Goal: Task Accomplishment & Management: Use online tool/utility

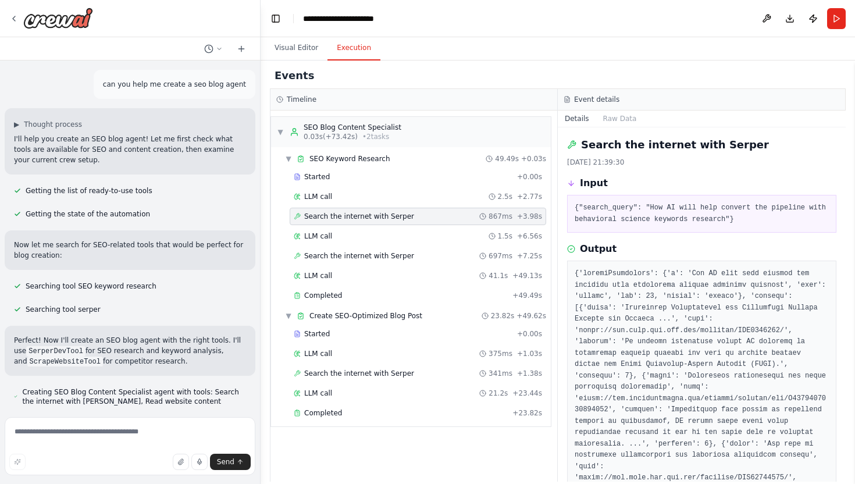
scroll to position [506, 0]
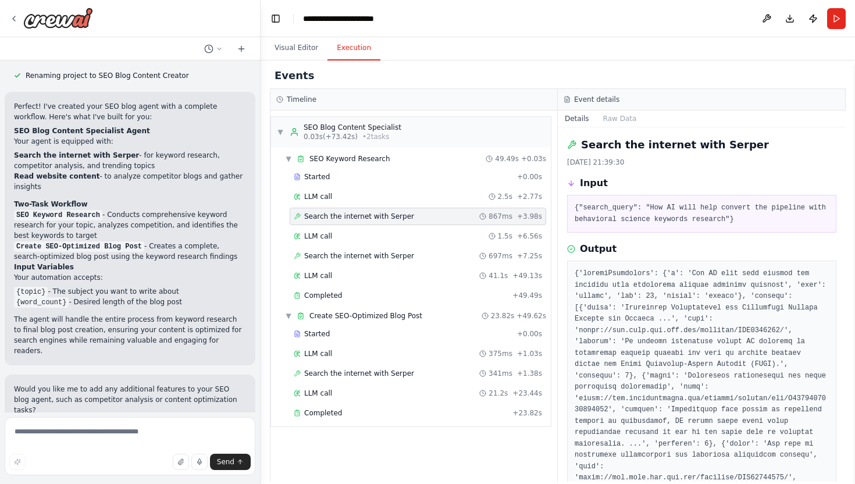
drag, startPoint x: 652, startPoint y: 209, endPoint x: 724, endPoint y: 222, distance: 73.8
click at [724, 222] on pre "{"search_query": "How AI will help convert the pipeline with behavioral science…" at bounding box center [701, 213] width 254 height 23
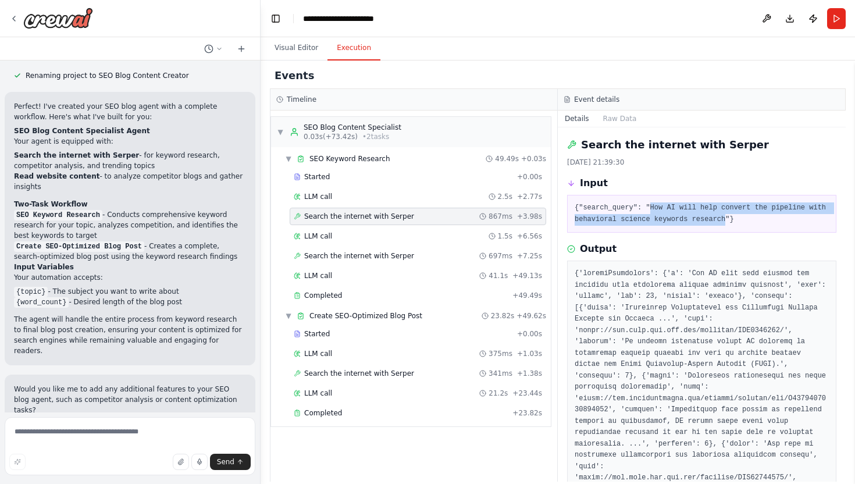
drag, startPoint x: 724, startPoint y: 222, endPoint x: 651, endPoint y: 208, distance: 75.1
click at [651, 208] on pre "{"search_query": "How AI will help convert the pipeline with behavioral science…" at bounding box center [701, 213] width 254 height 23
copy pre "How AI will help convert the pipeline with behavioral science keywords research"
click at [58, 19] on img at bounding box center [58, 18] width 70 height 21
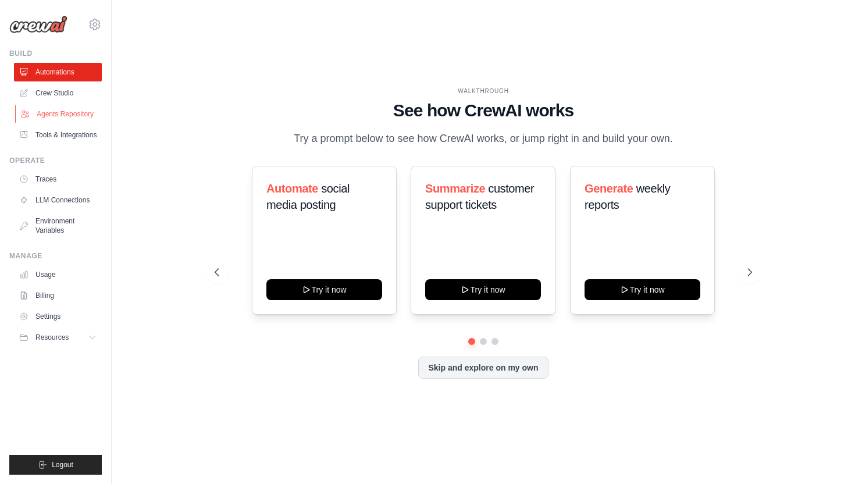
click at [58, 110] on link "Agents Repository" at bounding box center [59, 114] width 88 height 19
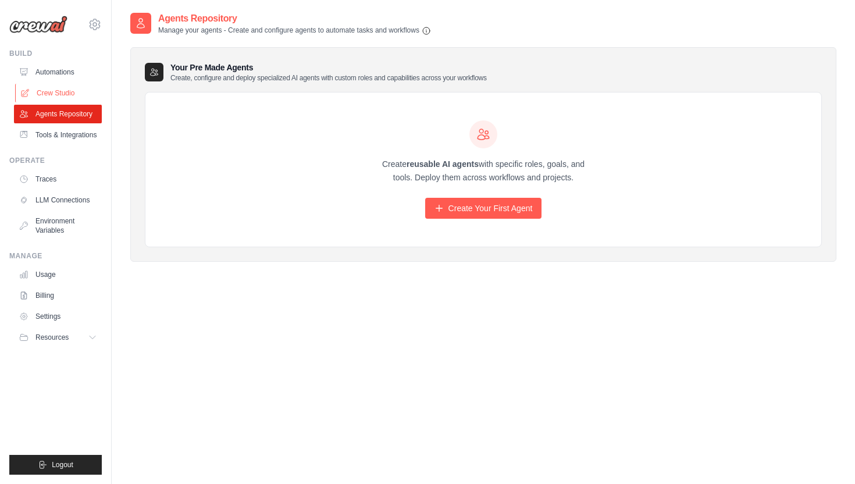
click at [57, 88] on link "Crew Studio" at bounding box center [59, 93] width 88 height 19
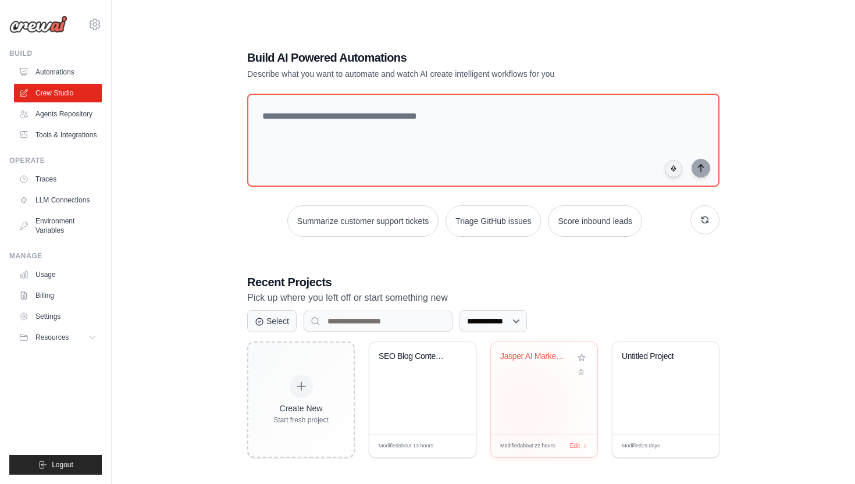
click at [524, 408] on div "Jasper AI Market Research" at bounding box center [544, 388] width 106 height 92
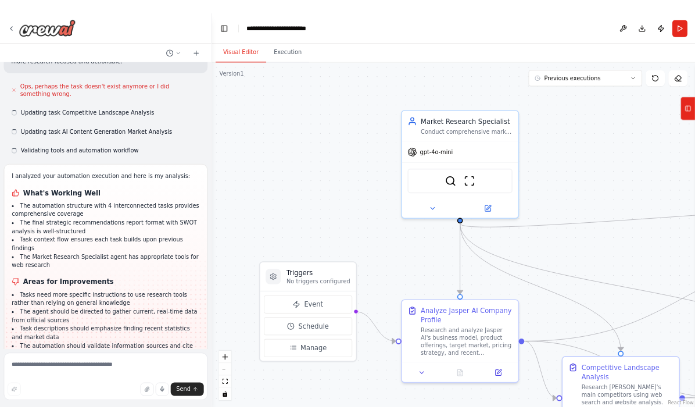
scroll to position [1311, 0]
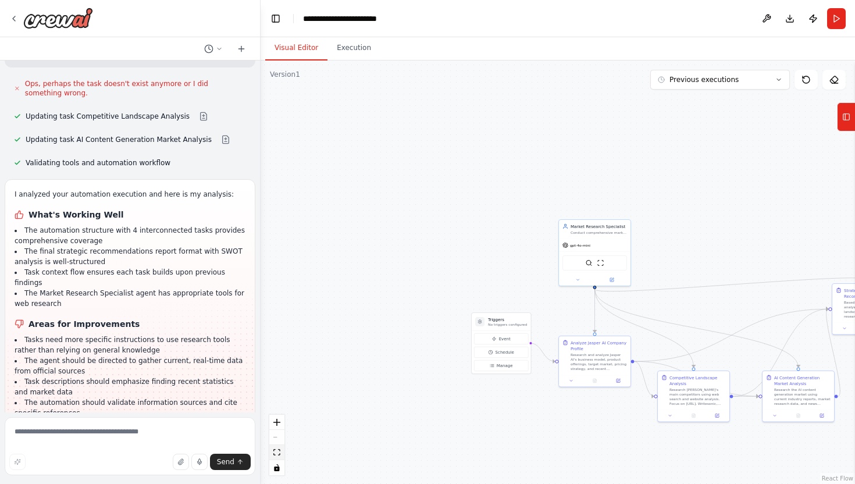
click at [278, 452] on icon "fit view" at bounding box center [276, 452] width 7 height 6
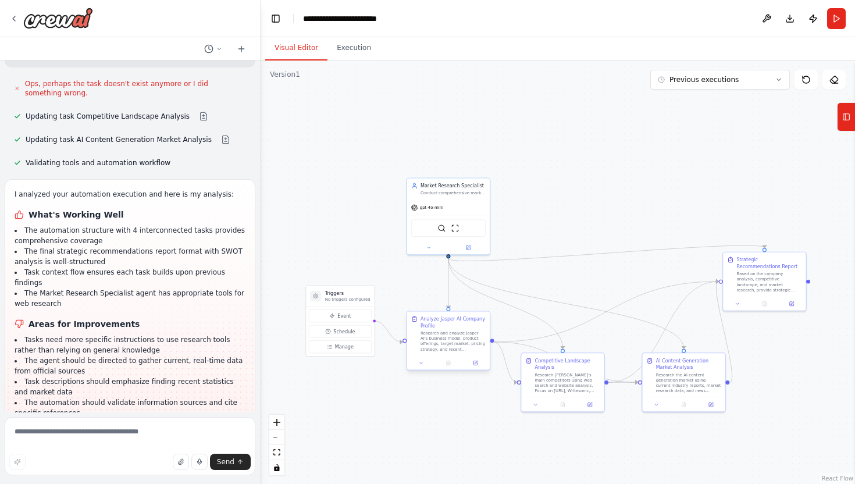
click at [449, 330] on div "Analyze Jasper AI Company Profile Research and analyze Jasper AI's business mod…" at bounding box center [452, 333] width 65 height 36
click at [561, 372] on div "Research Jasper AI's main competitors using web search and website analysis. Fo…" at bounding box center [566, 381] width 65 height 22
click at [692, 375] on div "Research the AI content generation market using current industry reports, marke…" at bounding box center [688, 381] width 65 height 22
click at [759, 285] on div "Based on the company analysis, competitive landscape, and market research, prov…" at bounding box center [768, 281] width 65 height 22
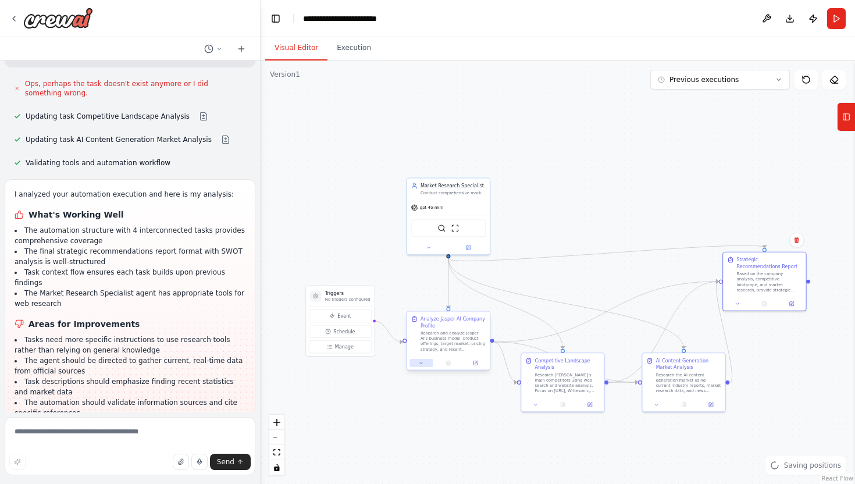
click at [421, 363] on icon at bounding box center [421, 362] width 3 height 1
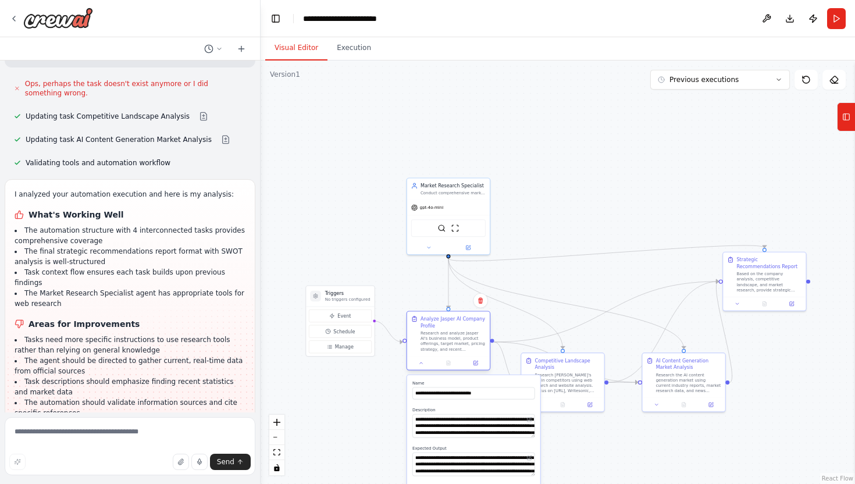
click at [431, 331] on div "Research and analyze Jasper AI's business model, product offerings, target mark…" at bounding box center [452, 341] width 65 height 22
click at [434, 334] on div "Research and analyze Jasper AI's business model, product offerings, target mark…" at bounding box center [452, 341] width 65 height 22
click at [349, 59] on button "Execution" at bounding box center [353, 48] width 53 height 24
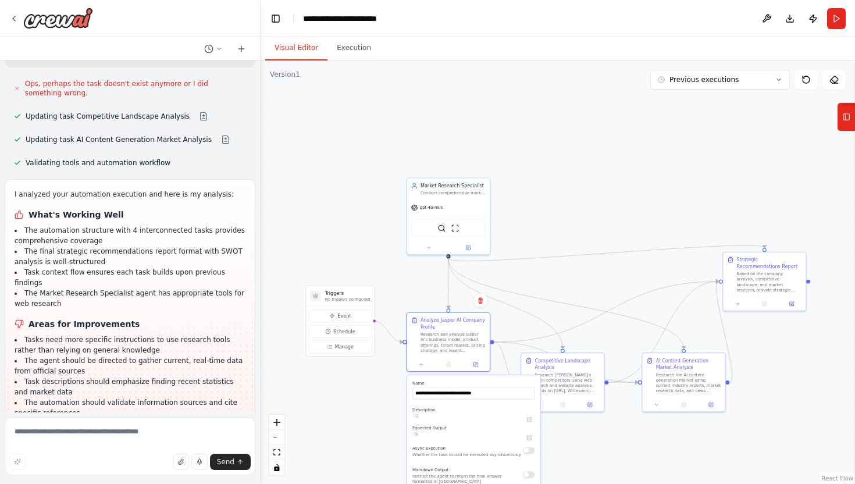
click at [298, 52] on button "Visual Editor" at bounding box center [296, 48] width 62 height 24
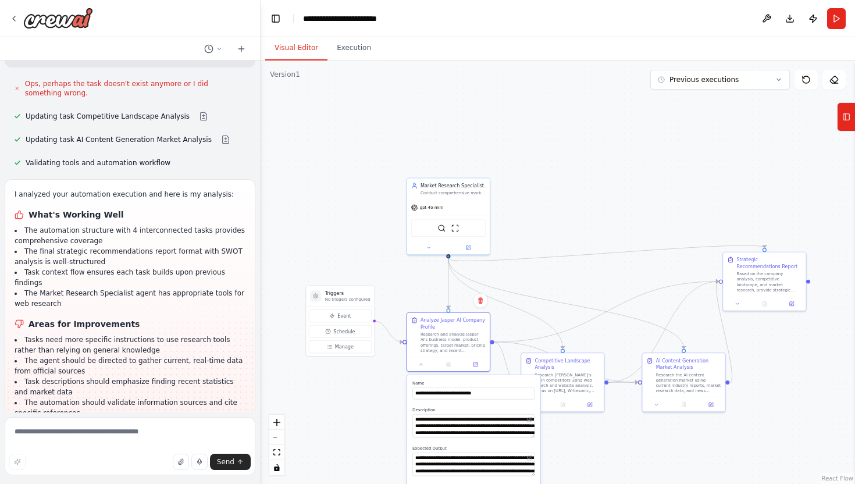
click at [588, 190] on div ".deletable-edge-delete-btn { width: 20px; height: 20px; border: 0px solid #ffff…" at bounding box center [557, 271] width 594 height 423
click at [474, 365] on icon at bounding box center [475, 362] width 5 height 5
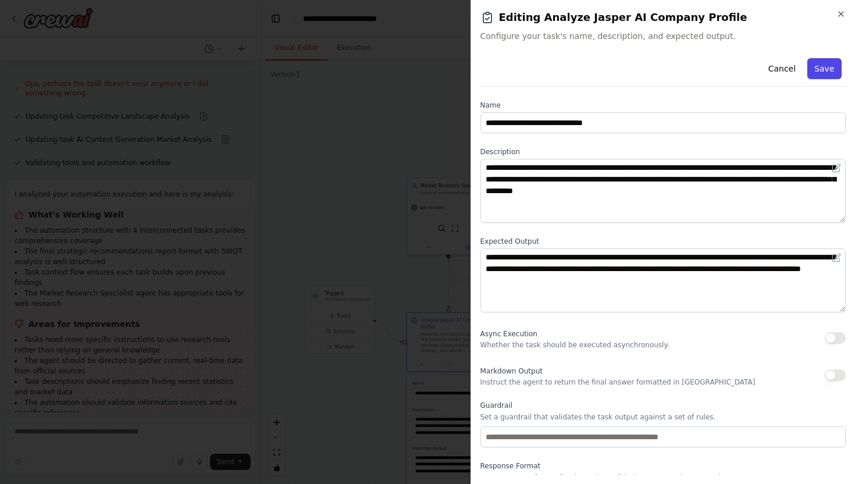
click at [825, 66] on button "Save" at bounding box center [824, 68] width 34 height 21
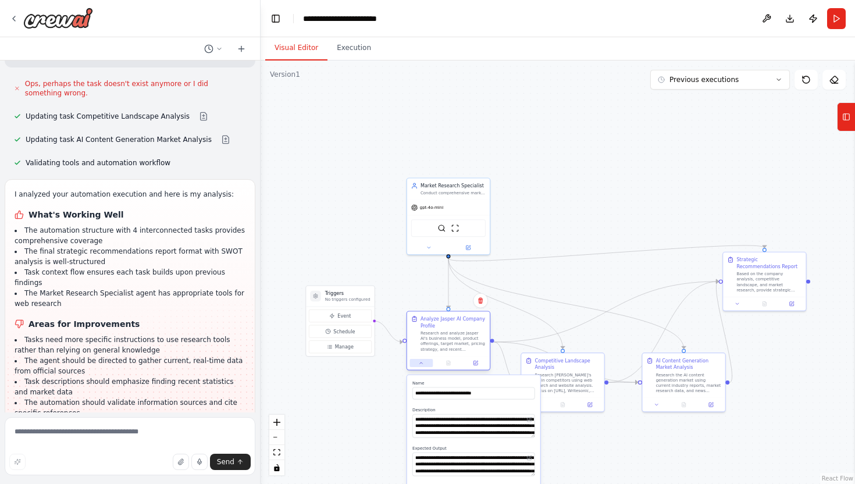
click at [421, 362] on icon at bounding box center [421, 362] width 5 height 5
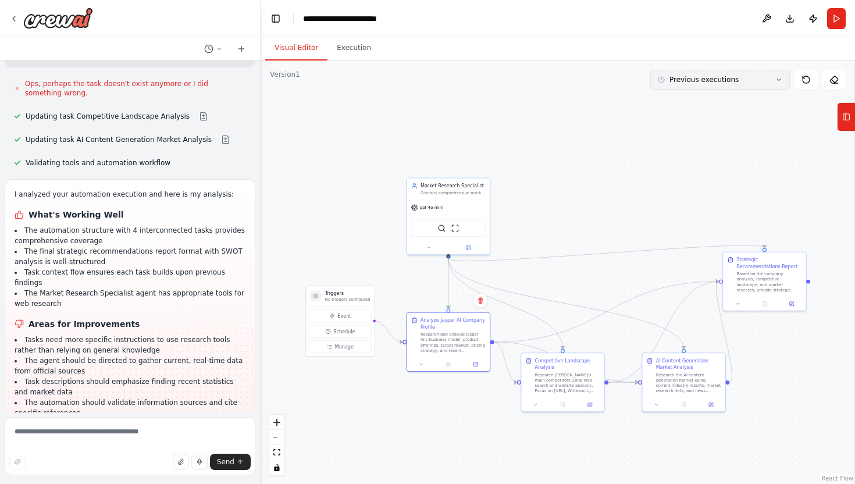
click at [687, 87] on button "Previous executions" at bounding box center [720, 80] width 140 height 20
click at [684, 100] on div "22h 13m ago" at bounding box center [727, 101] width 116 height 9
click at [685, 119] on div "22h 18m ago" at bounding box center [727, 120] width 116 height 9
click at [445, 364] on icon at bounding box center [447, 362] width 5 height 5
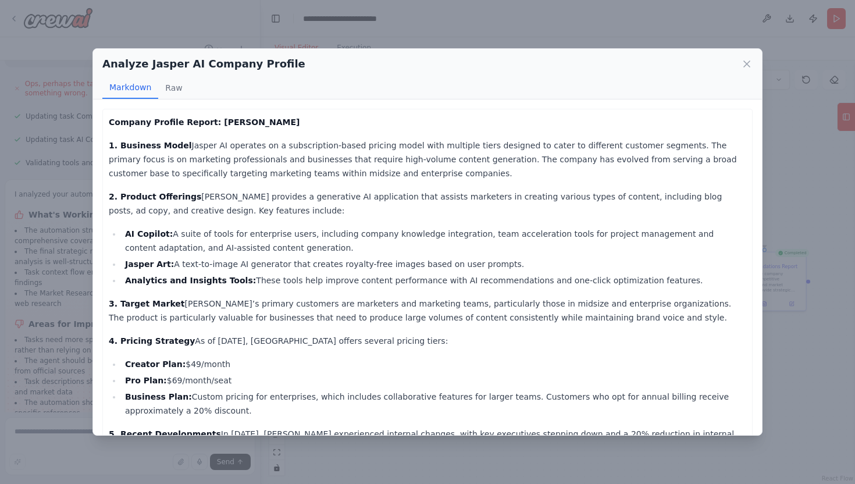
click at [738, 66] on div "Analyze Jasper AI Company Profile" at bounding box center [427, 64] width 650 height 16
click at [747, 61] on icon at bounding box center [747, 64] width 12 height 12
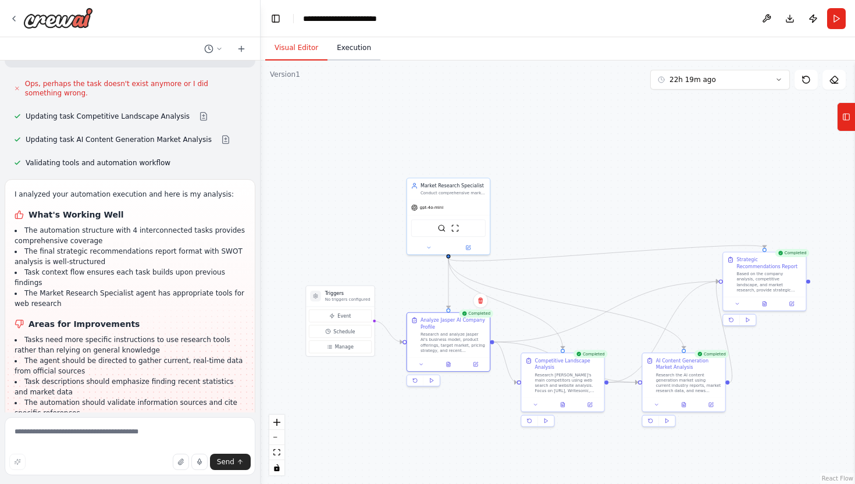
click at [354, 46] on button "Execution" at bounding box center [353, 48] width 53 height 24
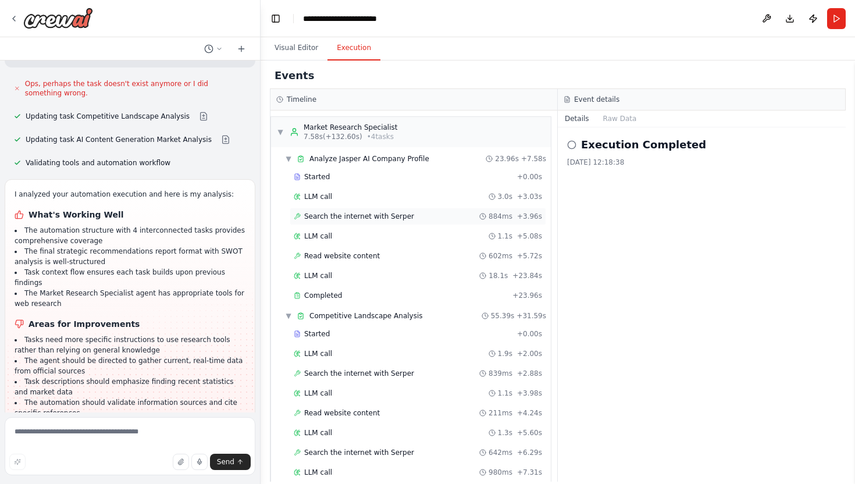
click at [370, 212] on span "Search the internet with Serper" at bounding box center [359, 216] width 110 height 9
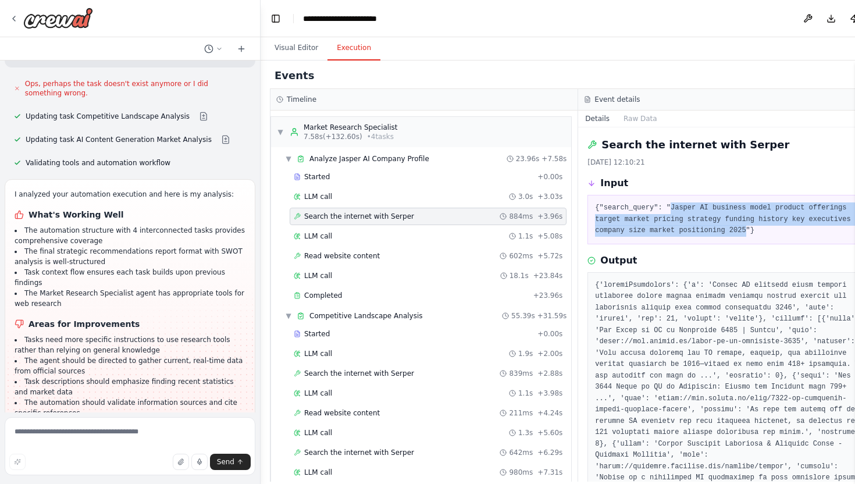
drag, startPoint x: 740, startPoint y: 232, endPoint x: 667, endPoint y: 205, distance: 77.4
click at [667, 205] on pre "{"search_query": "Jasper AI business model product offerings target market pric…" at bounding box center [732, 219] width 274 height 34
copy pre "Jasper AI business model product offerings target market pricing strategy fundi…"
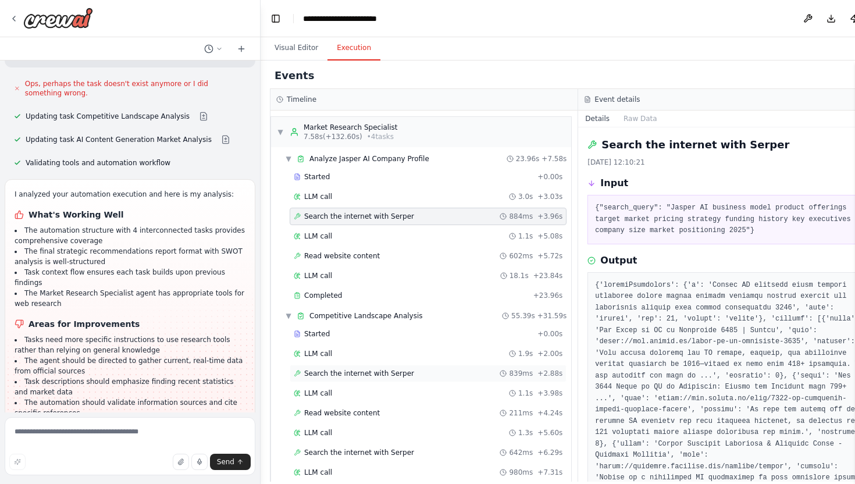
click at [355, 377] on span "Search the internet with Serper" at bounding box center [359, 373] width 110 height 9
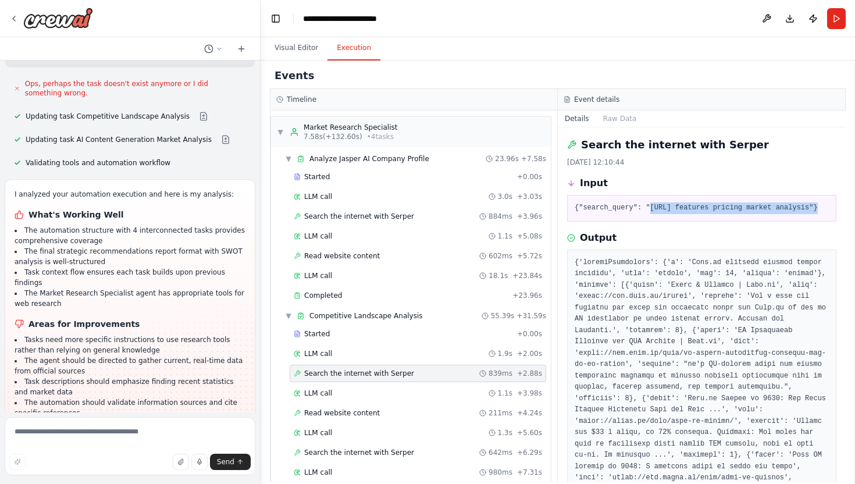
drag, startPoint x: 651, startPoint y: 210, endPoint x: 820, endPoint y: 210, distance: 169.2
click at [820, 210] on pre "{"search_query": "Copy.ai features pricing market analysis"}" at bounding box center [701, 208] width 254 height 12
copy pre "Copy.ai features pricing market analysis"
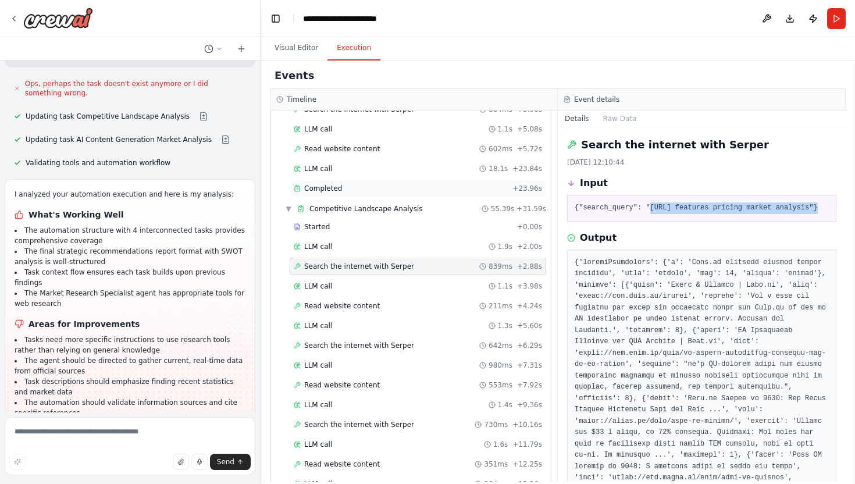
scroll to position [108, 0]
click at [412, 344] on div "Search the internet with Serper 642ms + 6.29s" at bounding box center [418, 344] width 248 height 9
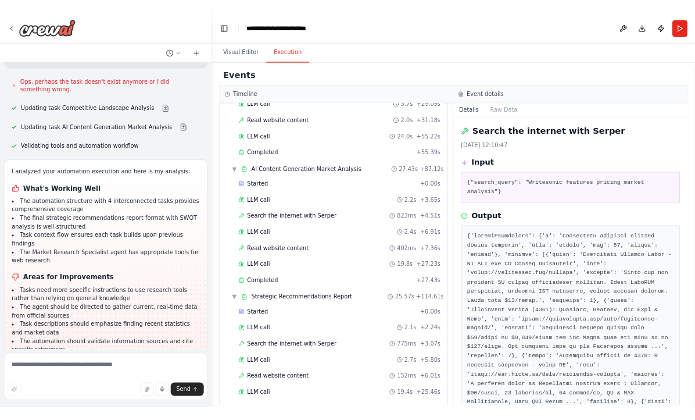
scroll to position [747, 0]
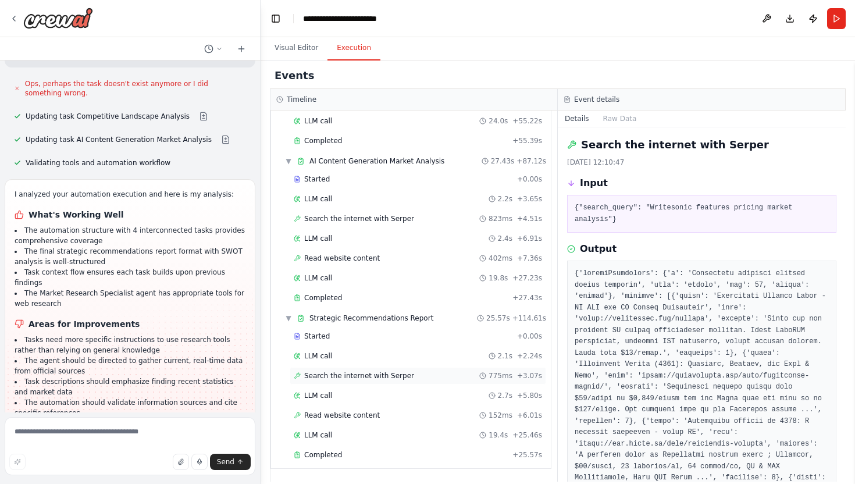
click at [391, 376] on span "Search the internet with Serper" at bounding box center [359, 375] width 110 height 9
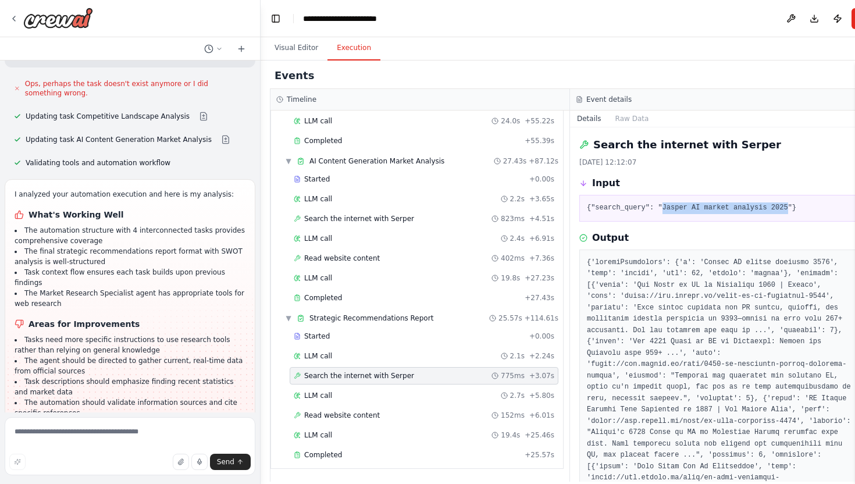
drag, startPoint x: 659, startPoint y: 209, endPoint x: 783, endPoint y: 209, distance: 124.4
click at [783, 209] on pre "{"search_query": "Jasper AI market analysis 2025"}" at bounding box center [720, 208] width 266 height 12
copy pre "Jasper AI market analysis 2025"
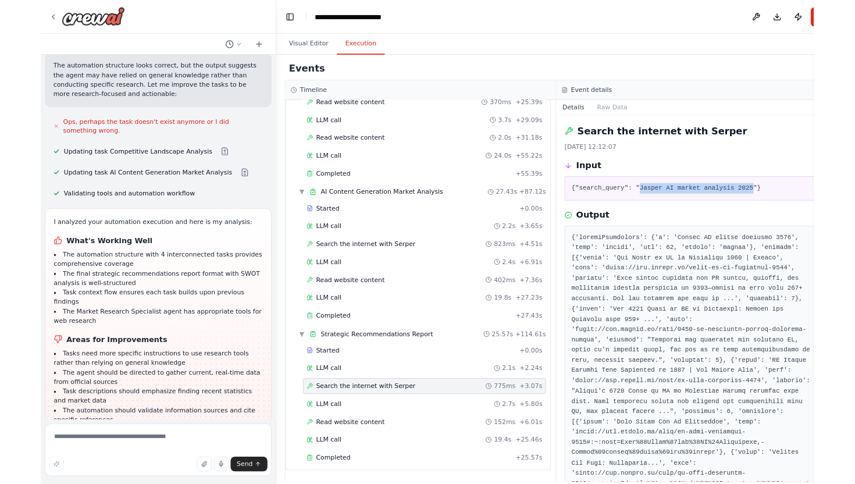
scroll to position [1311, 0]
